Goal: Information Seeking & Learning: Check status

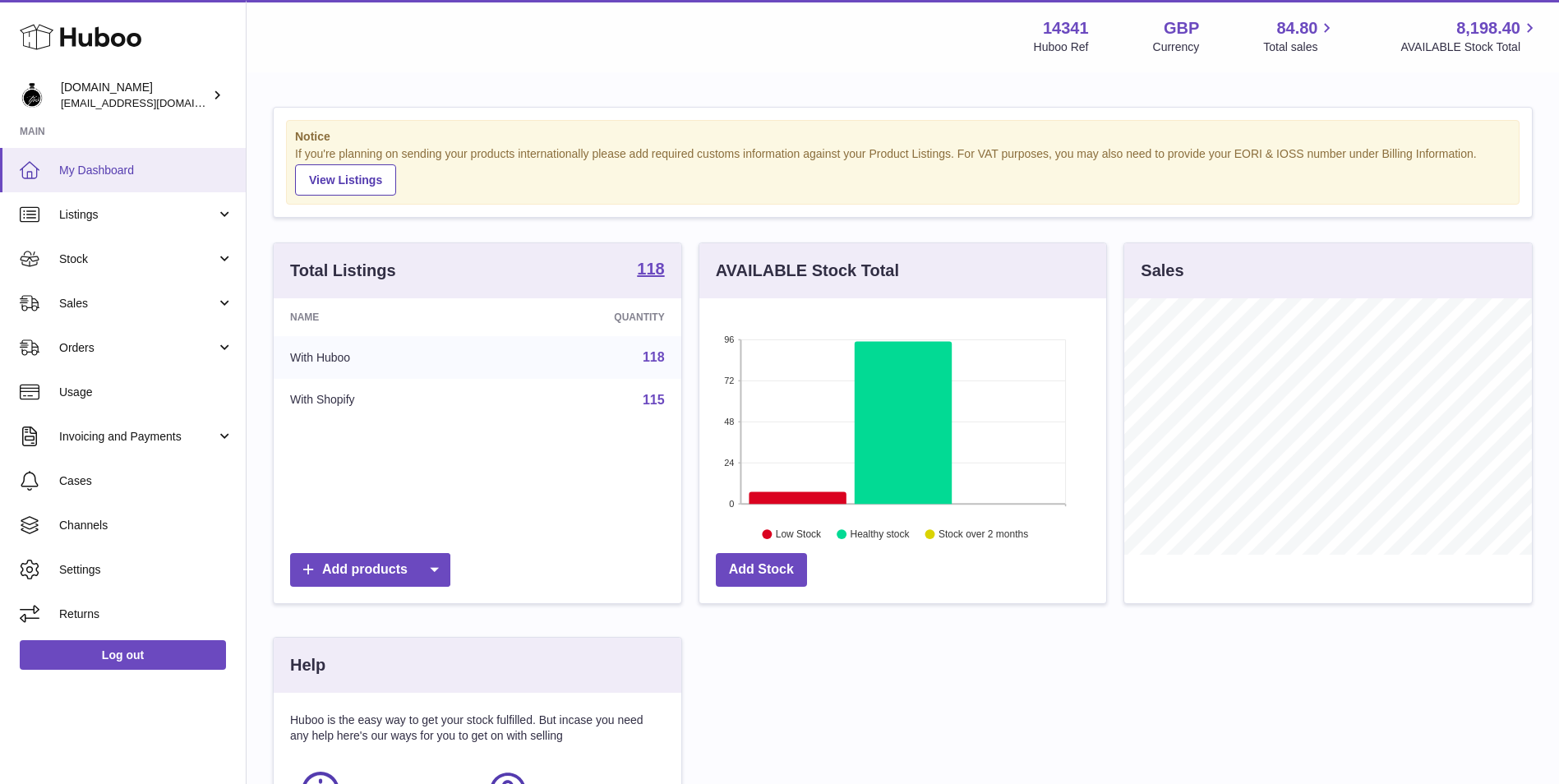
scroll to position [256, 406]
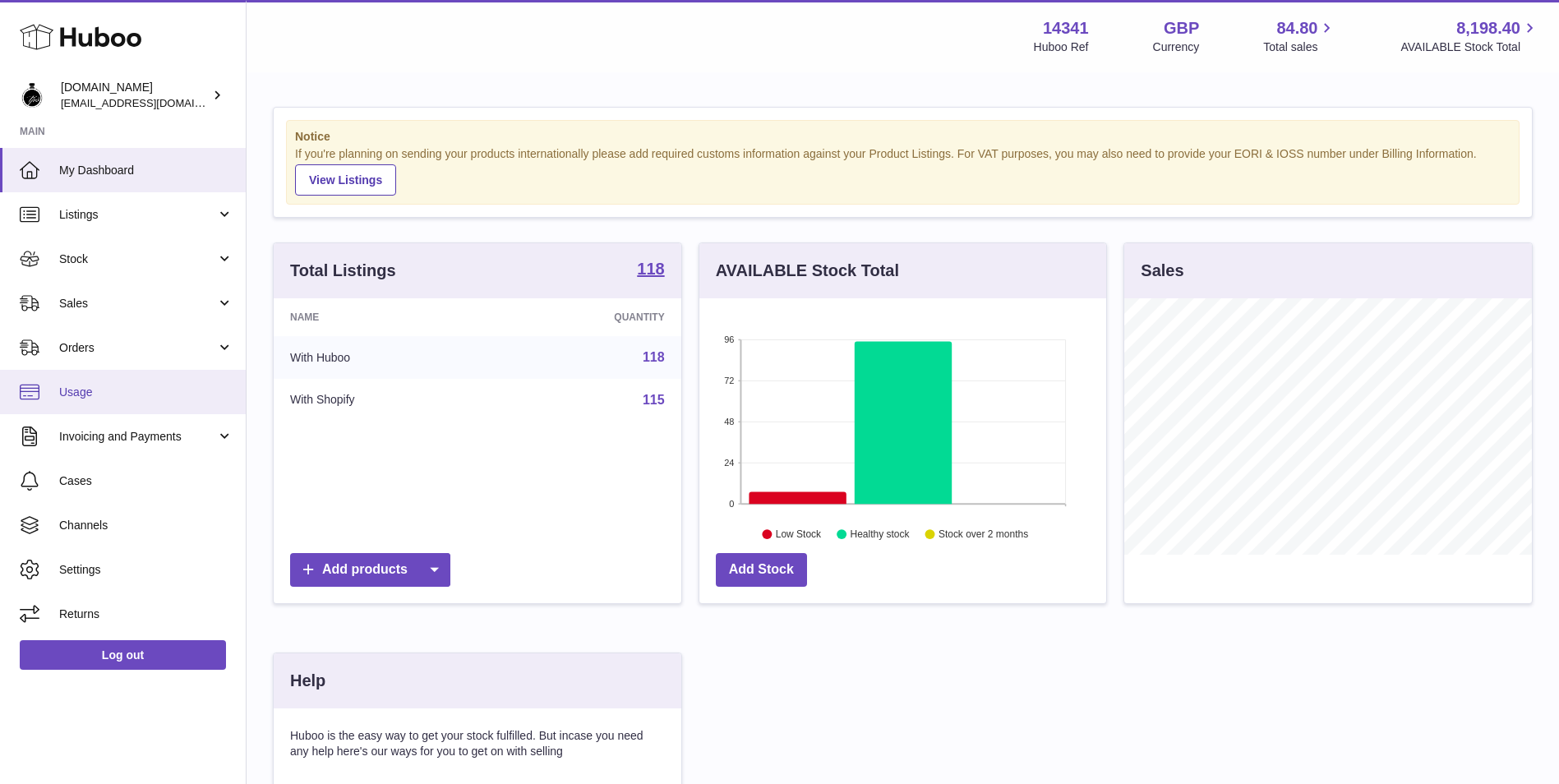
click at [159, 405] on link "Usage" at bounding box center [122, 392] width 245 height 45
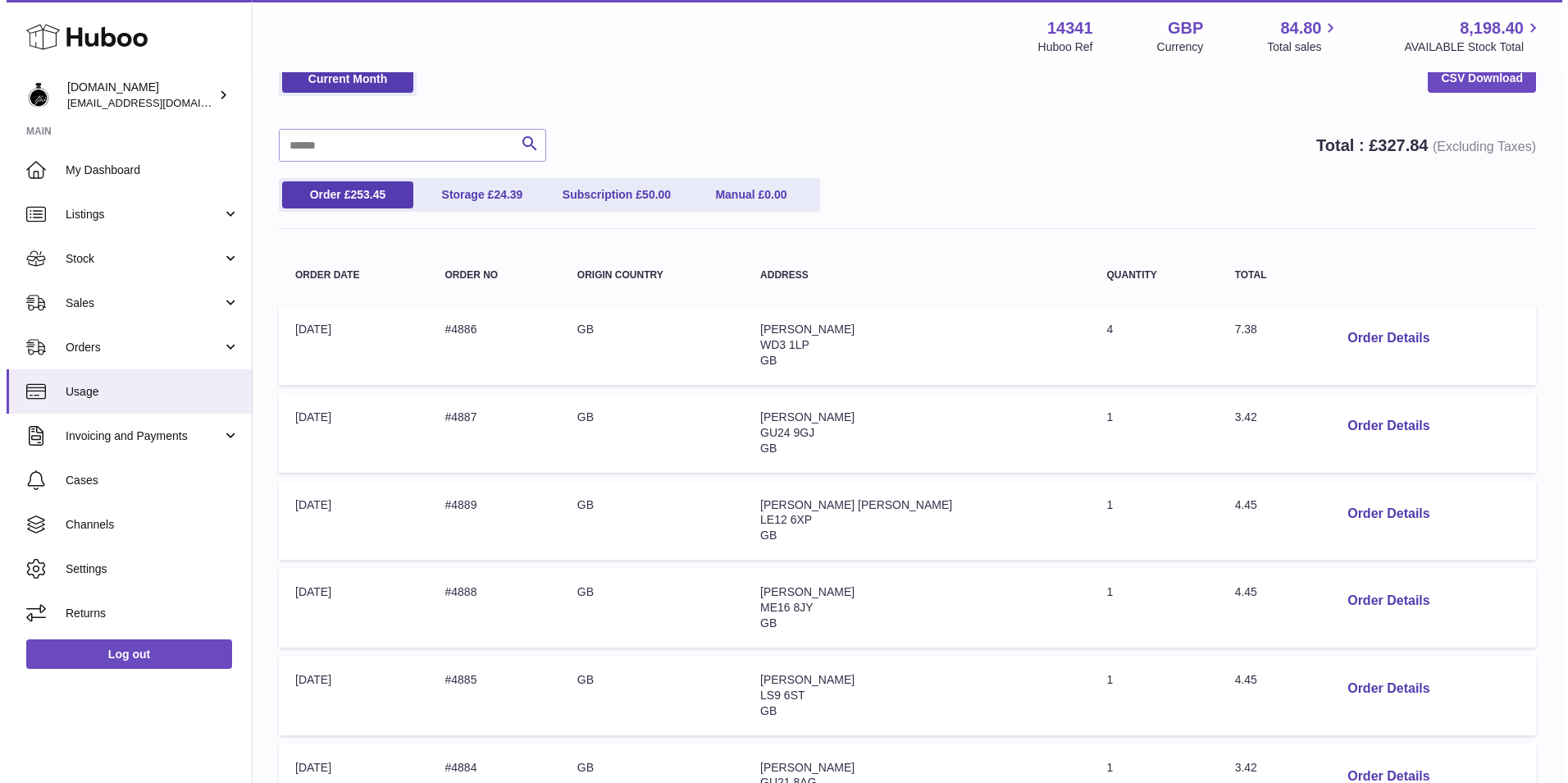
scroll to position [273, 0]
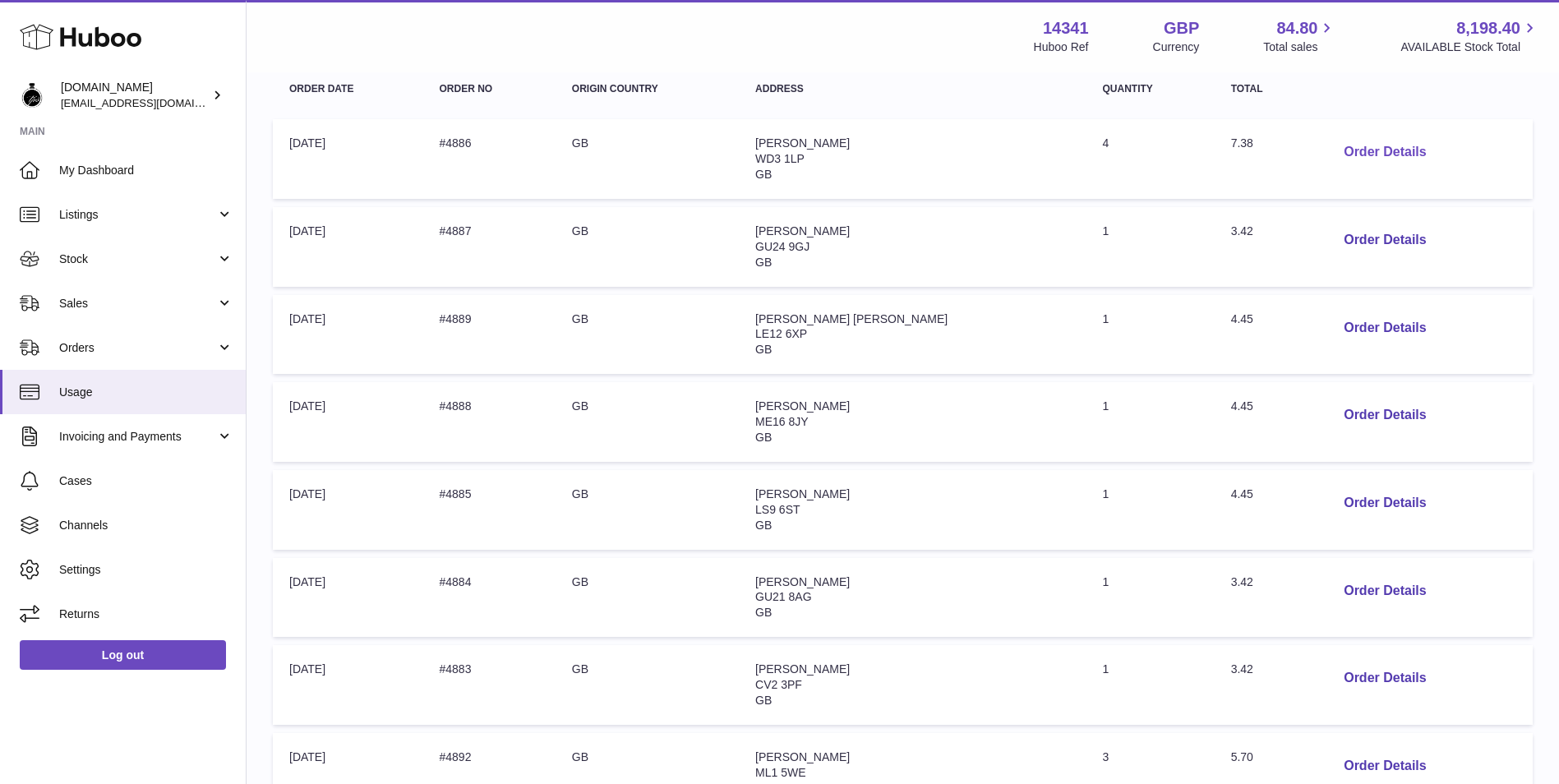
click at [1330, 137] on button "Order Details" at bounding box center [1384, 152] width 108 height 34
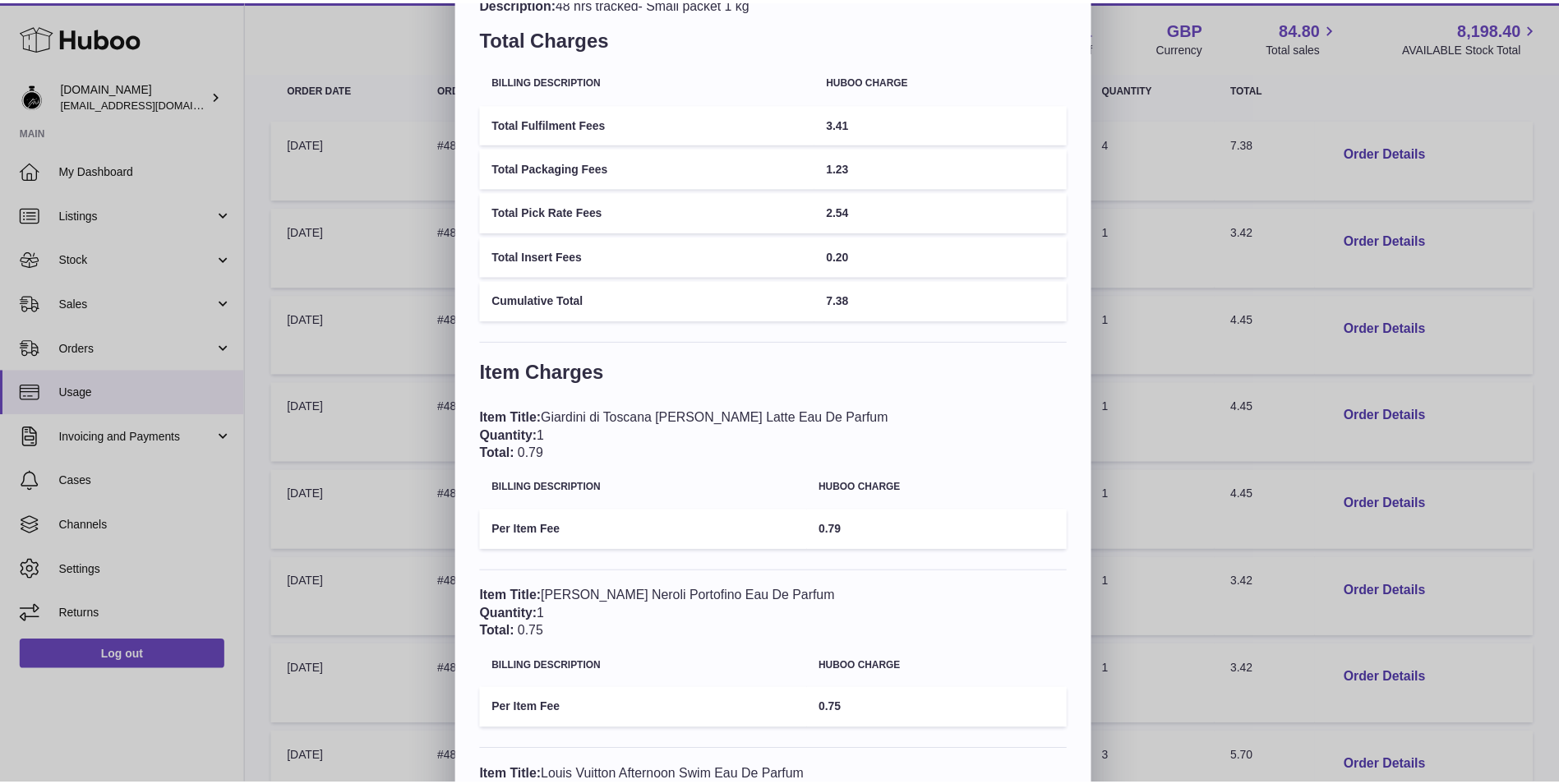
scroll to position [0, 0]
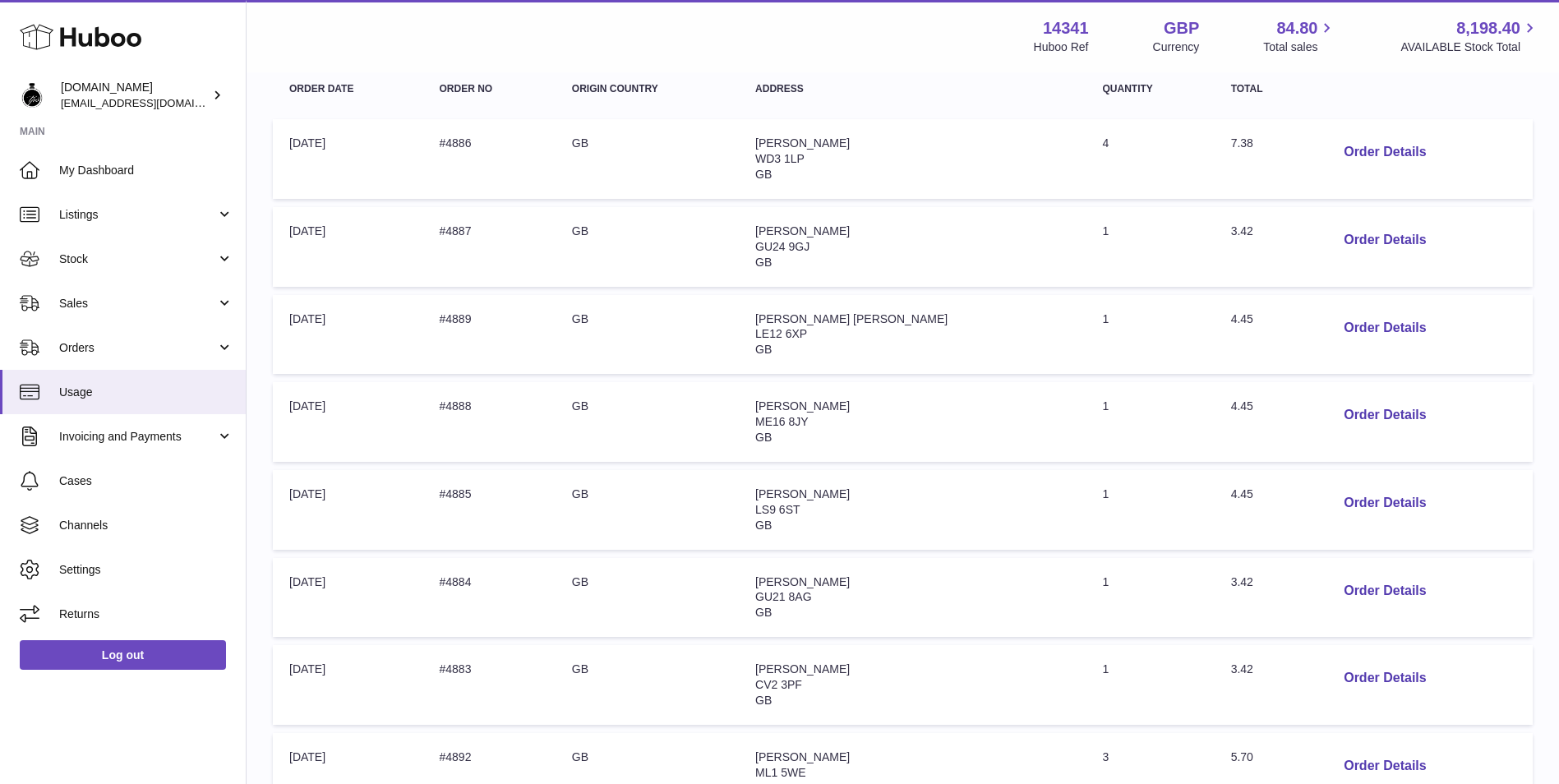
click at [1145, 298] on div at bounding box center [779, 392] width 1559 height 784
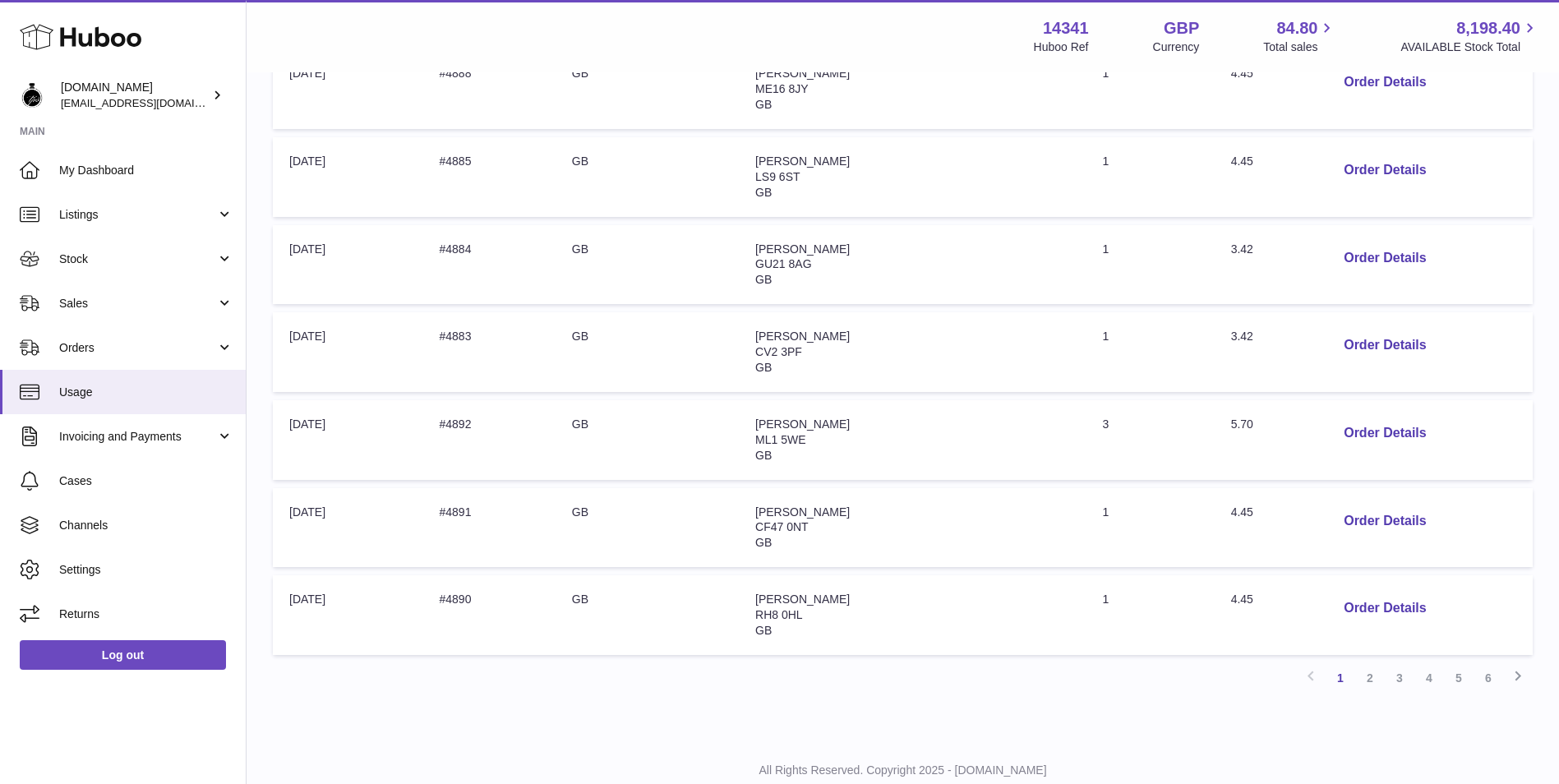
scroll to position [658, 0]
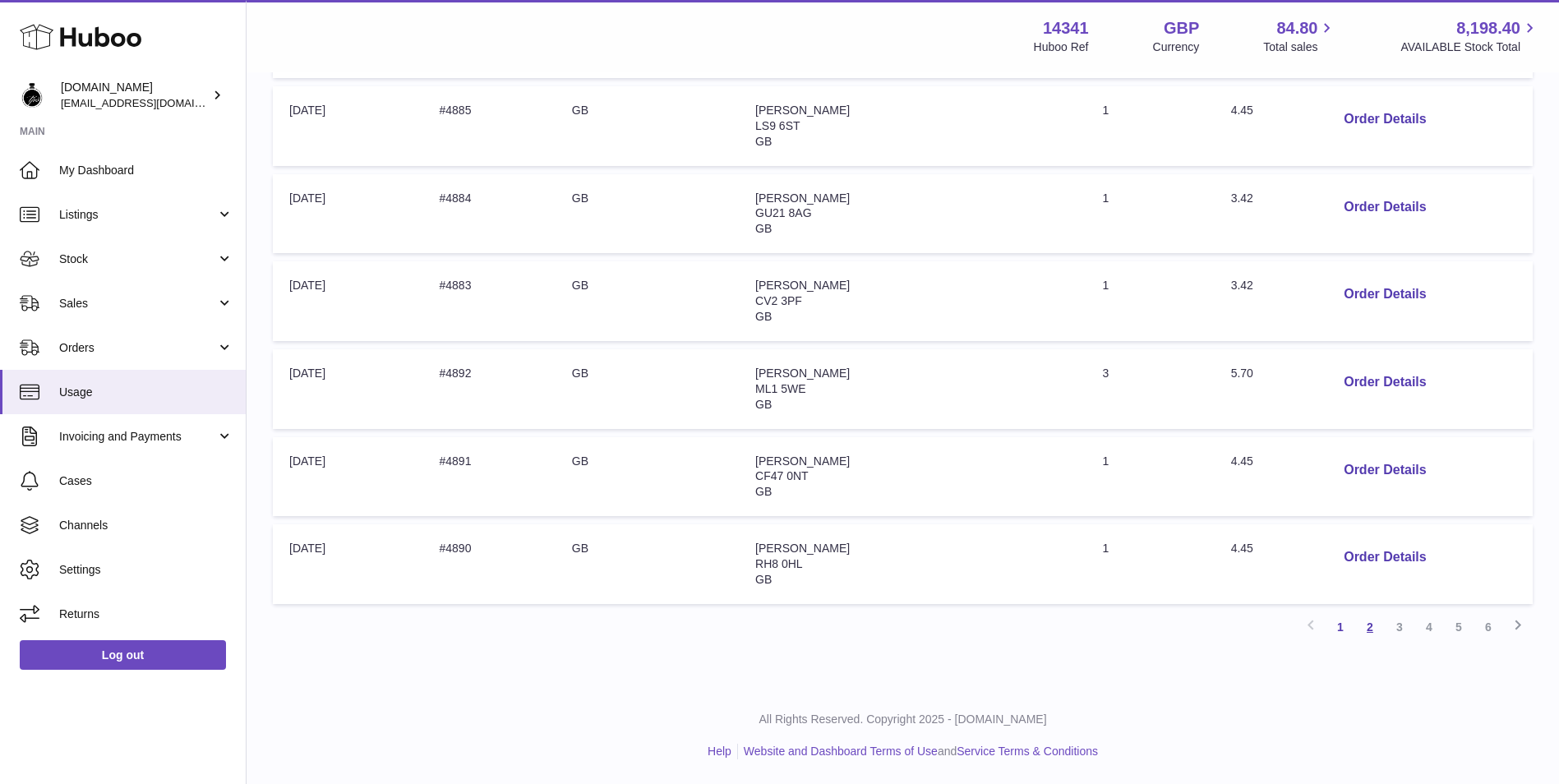
click at [1374, 633] on link "2" at bounding box center [1370, 627] width 30 height 30
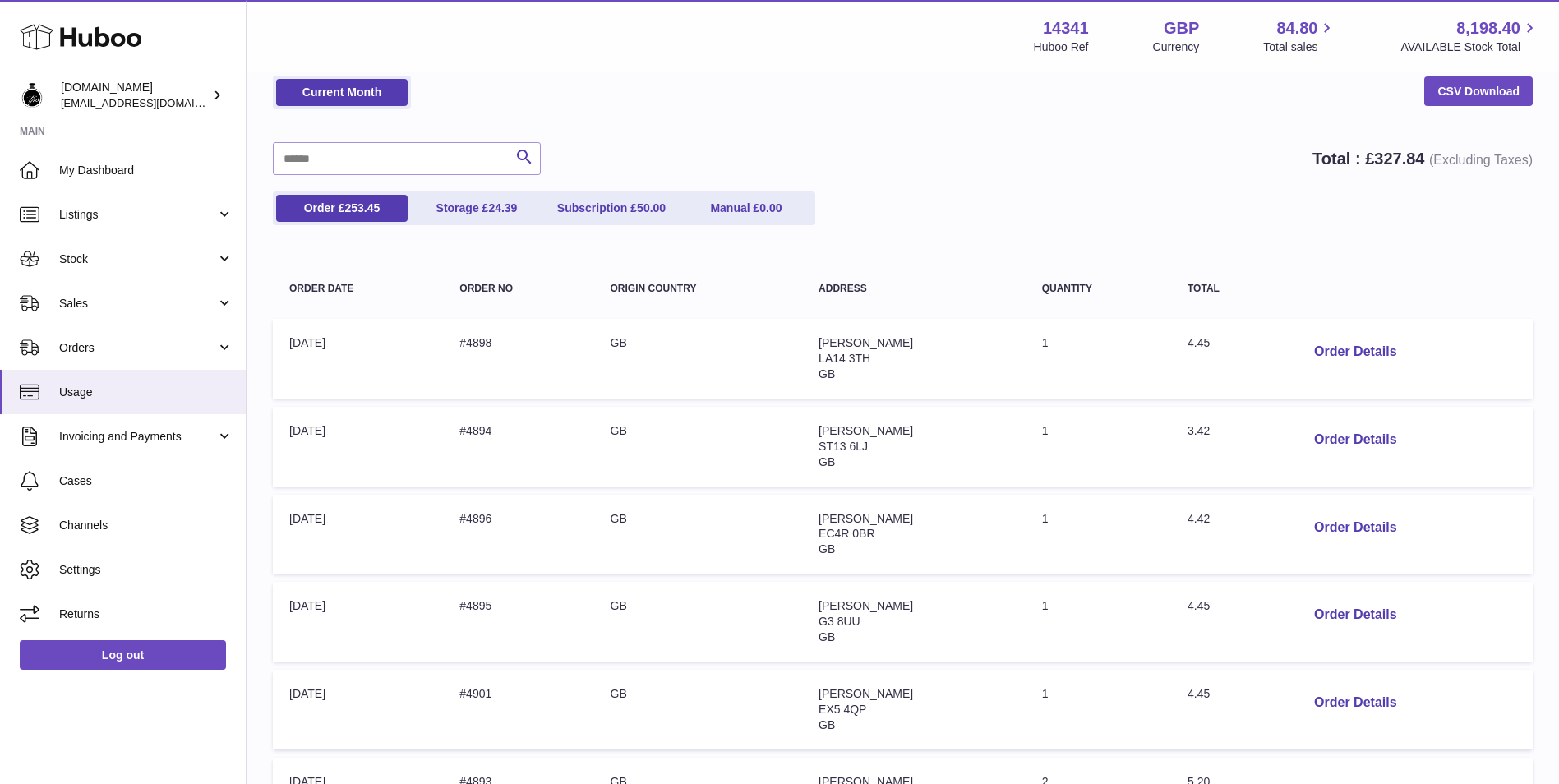
scroll to position [485, 0]
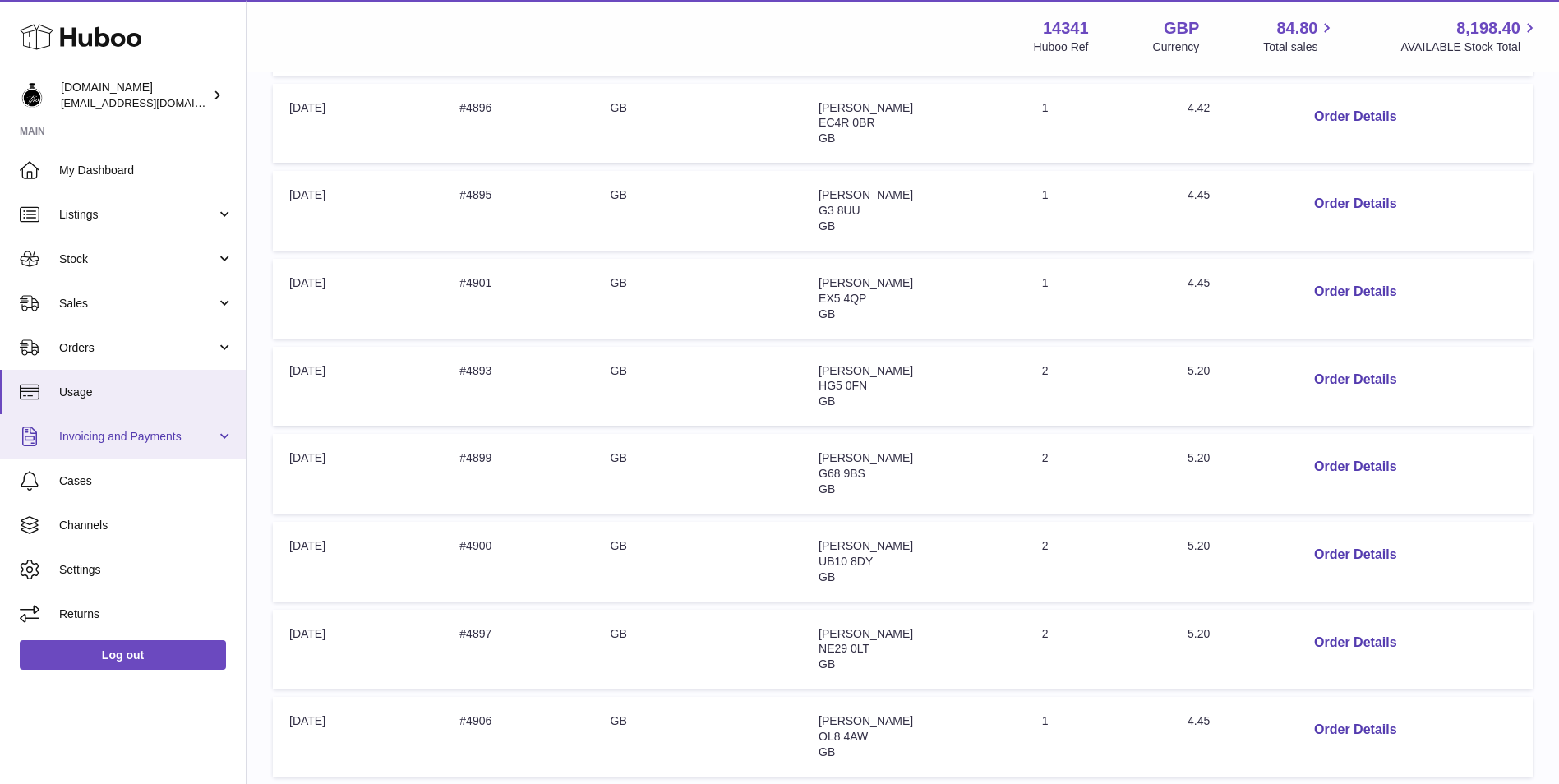
click at [120, 449] on link "Invoicing and Payments" at bounding box center [122, 436] width 245 height 45
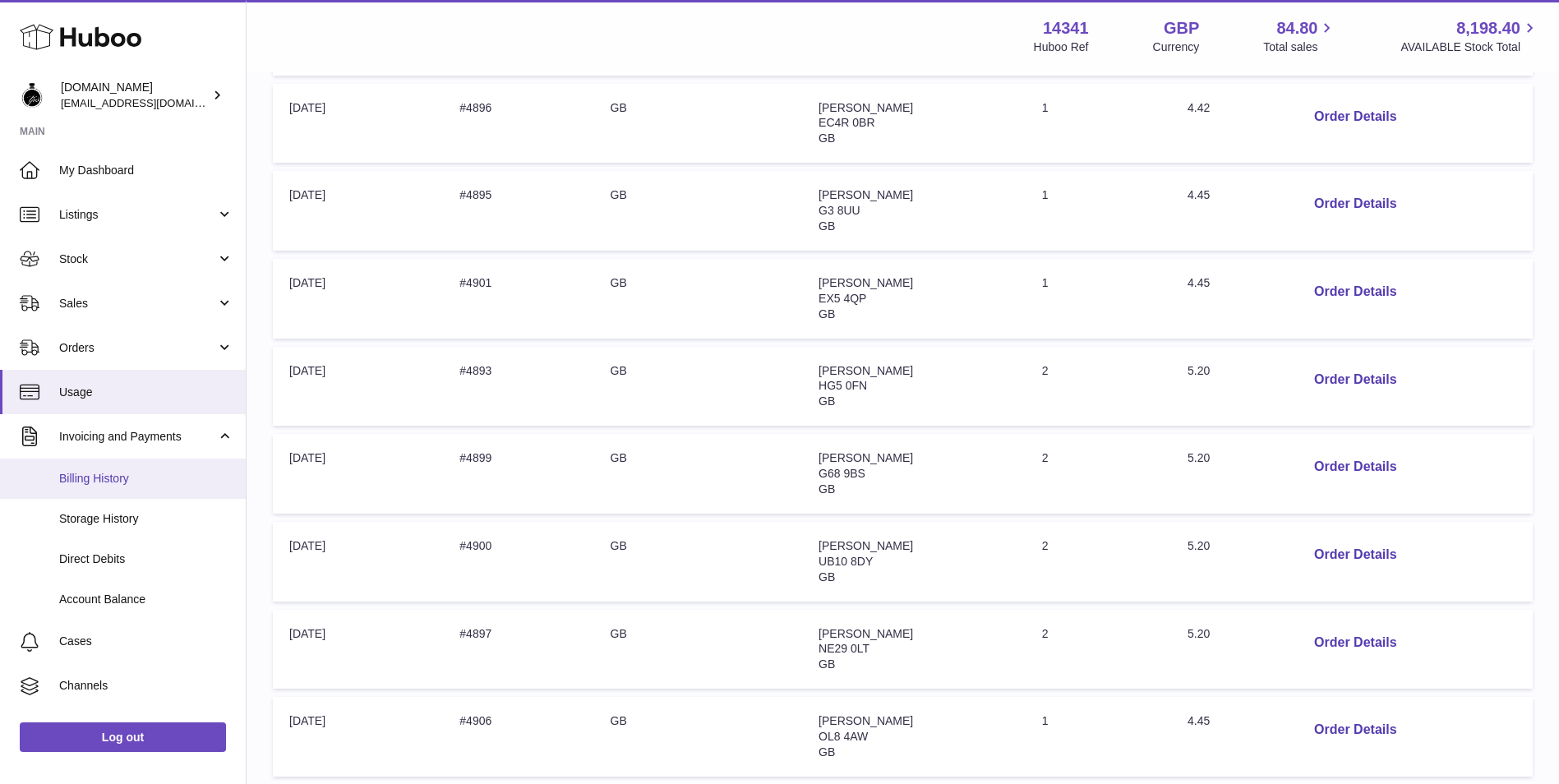
click at [121, 482] on span "Billing History" at bounding box center [146, 478] width 174 height 16
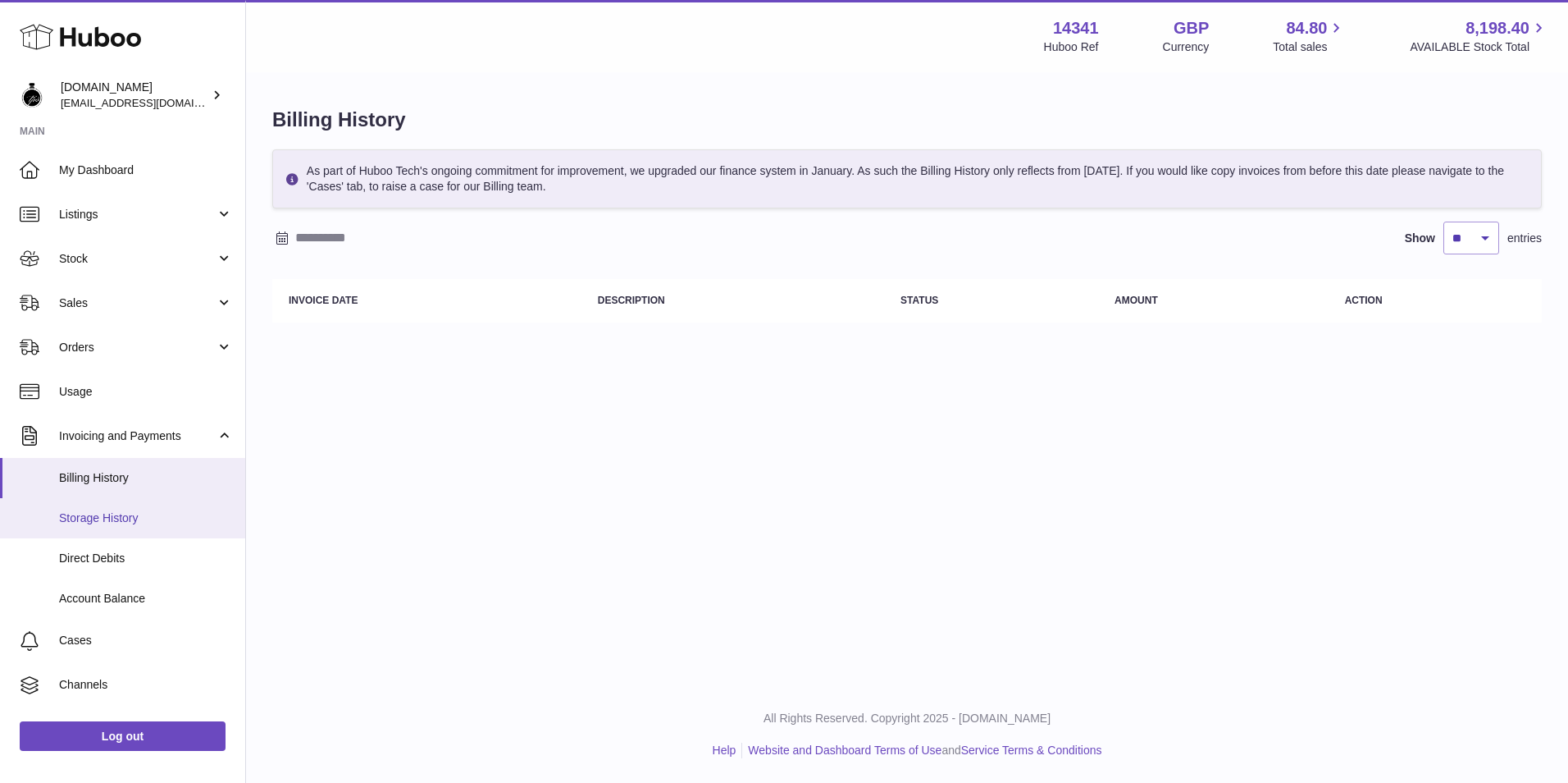
click at [134, 525] on span "Storage History" at bounding box center [146, 518] width 174 height 16
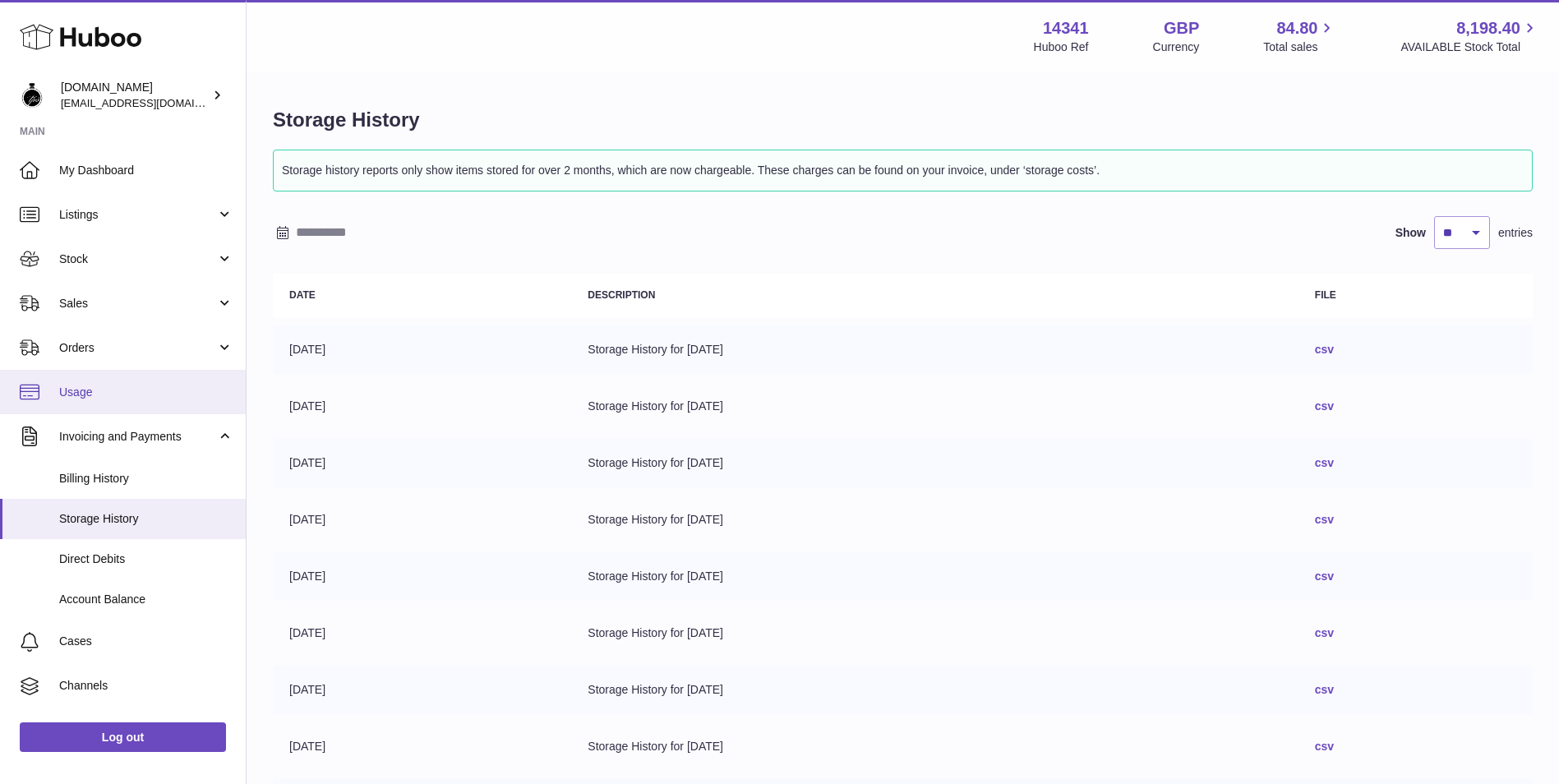
click at [171, 387] on span "Usage" at bounding box center [146, 392] width 174 height 16
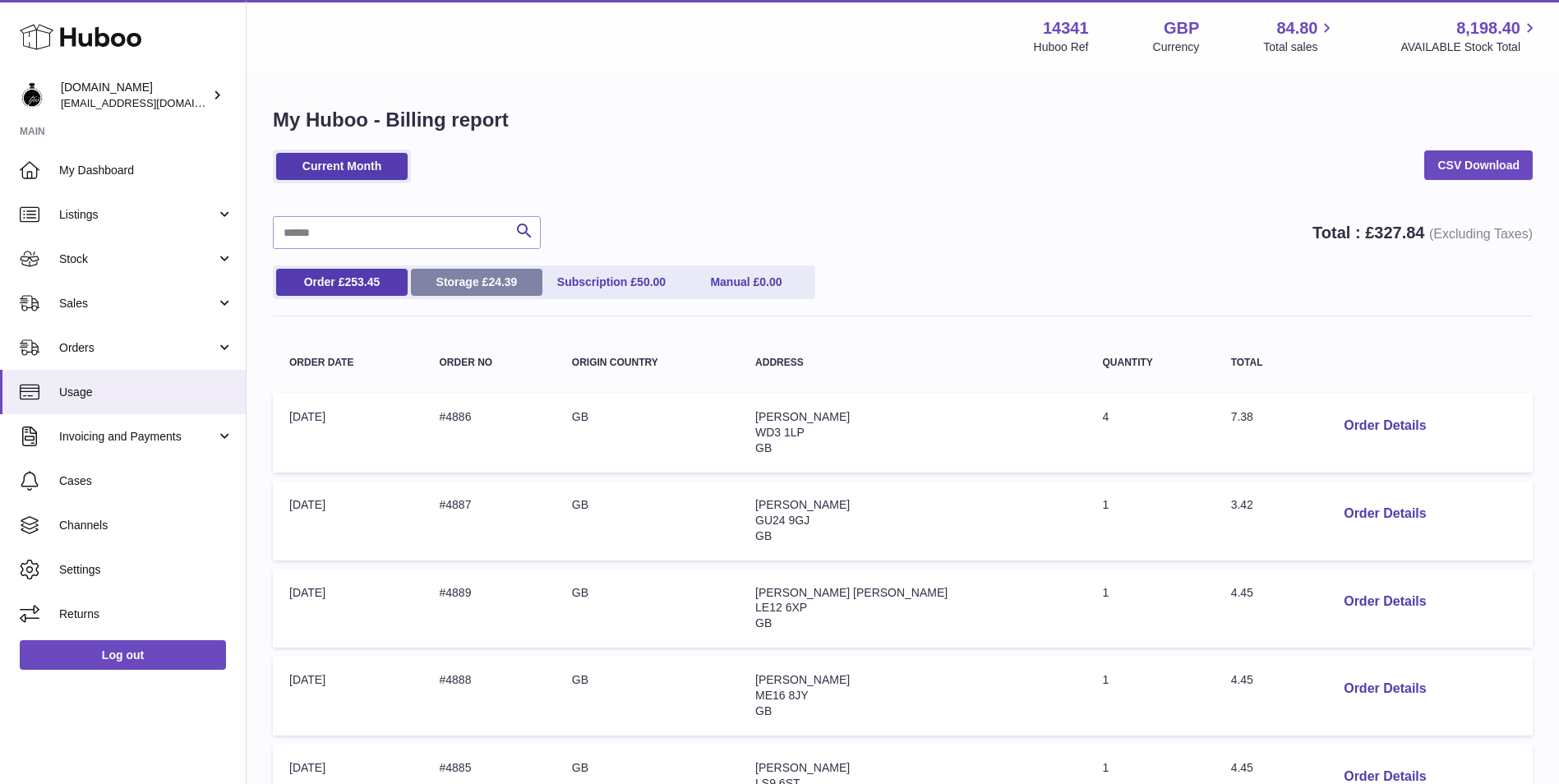
click at [507, 282] on span "24.39" at bounding box center [502, 282] width 29 height 13
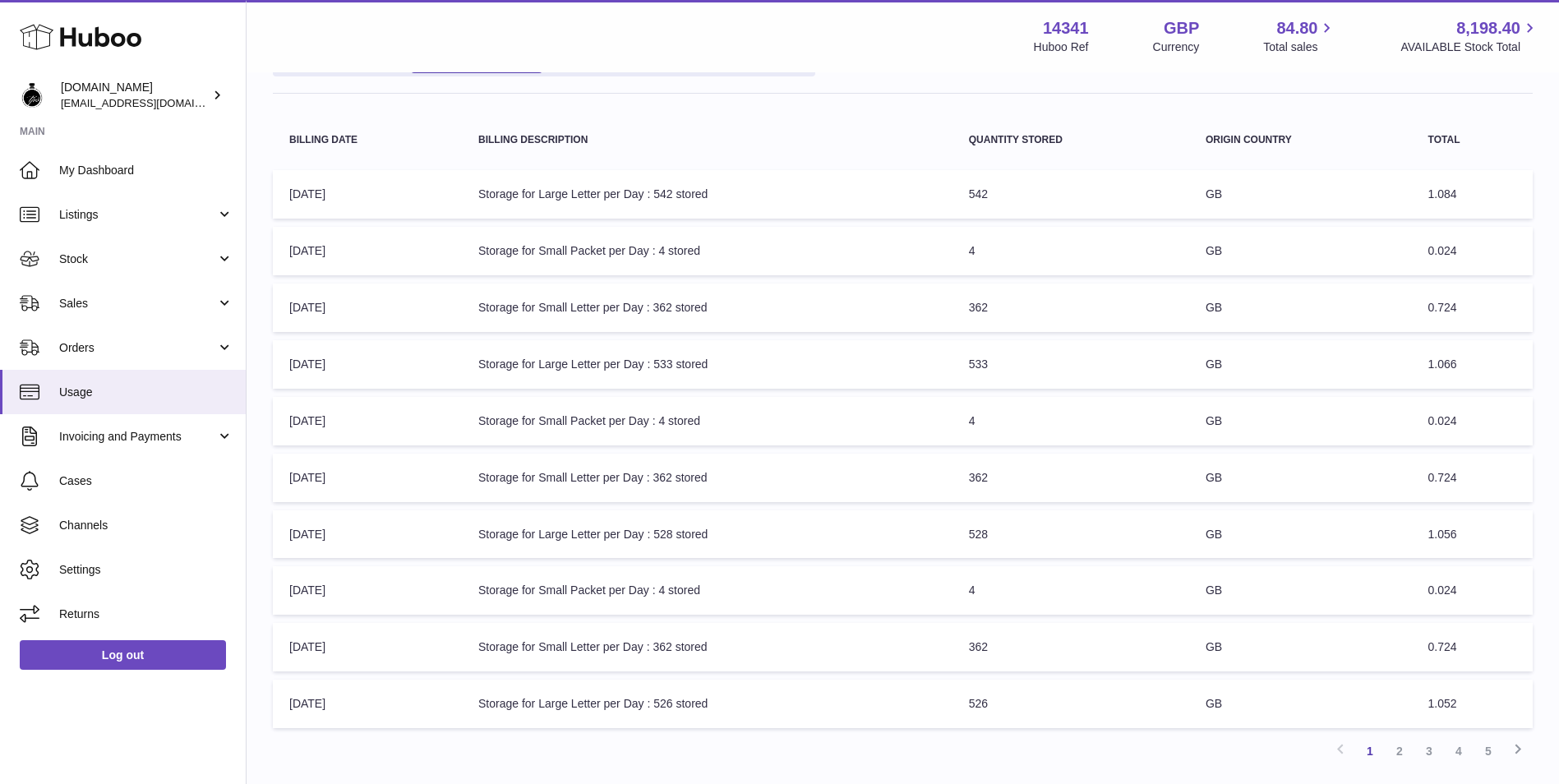
scroll to position [273, 0]
